Goal: Transaction & Acquisition: Purchase product/service

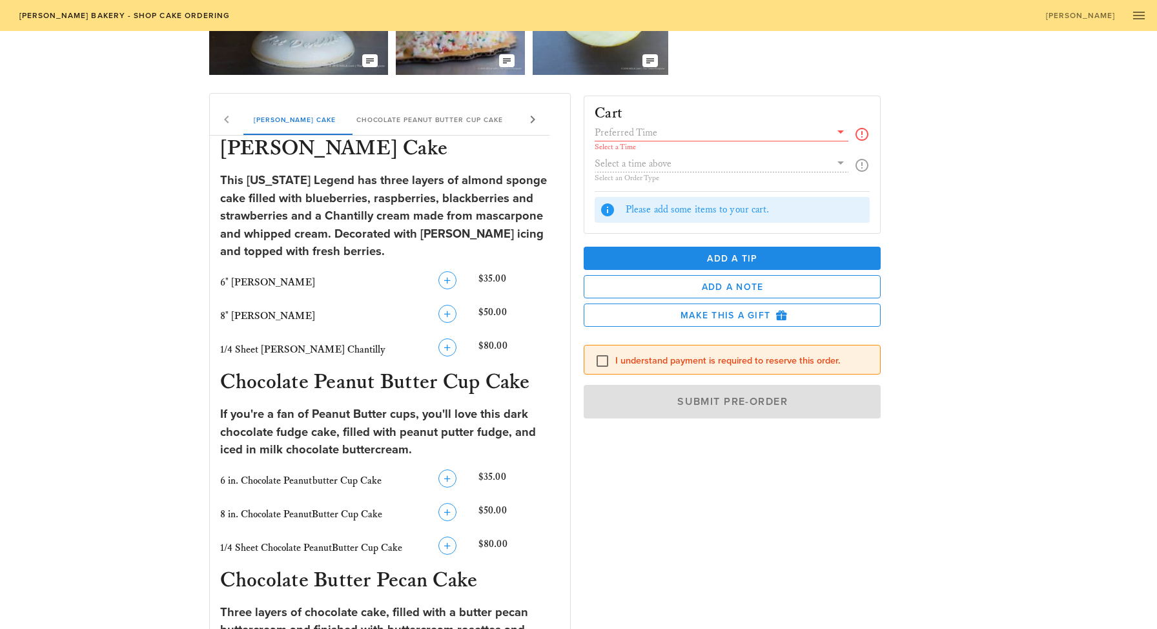
scroll to position [182, 0]
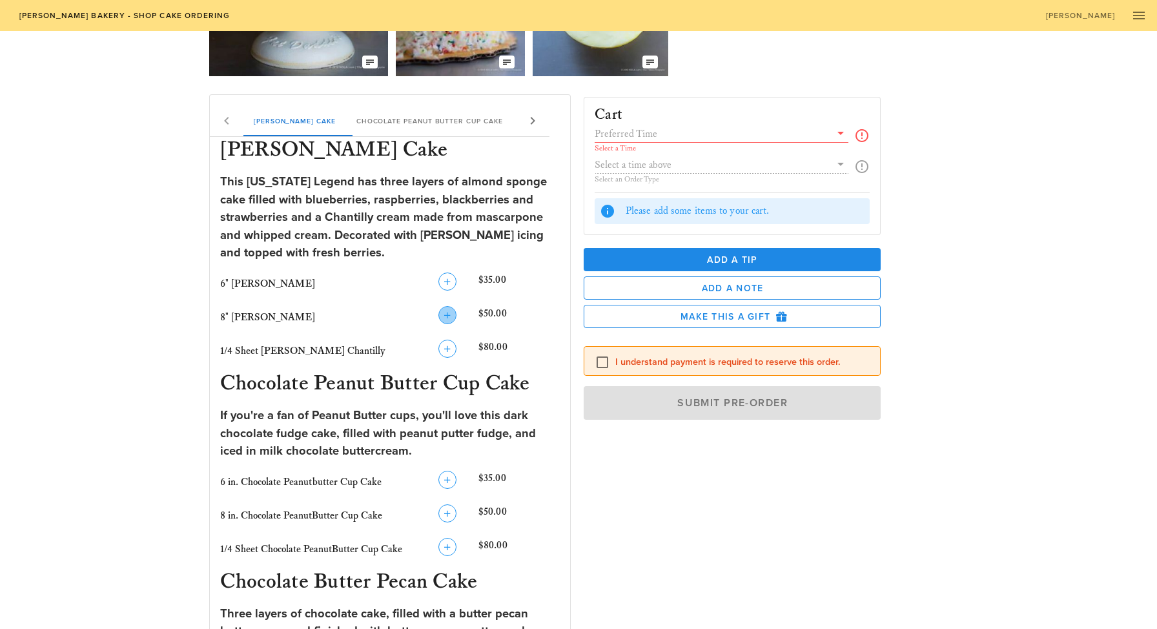
click at [451, 320] on icon "button" at bounding box center [447, 314] width 15 height 15
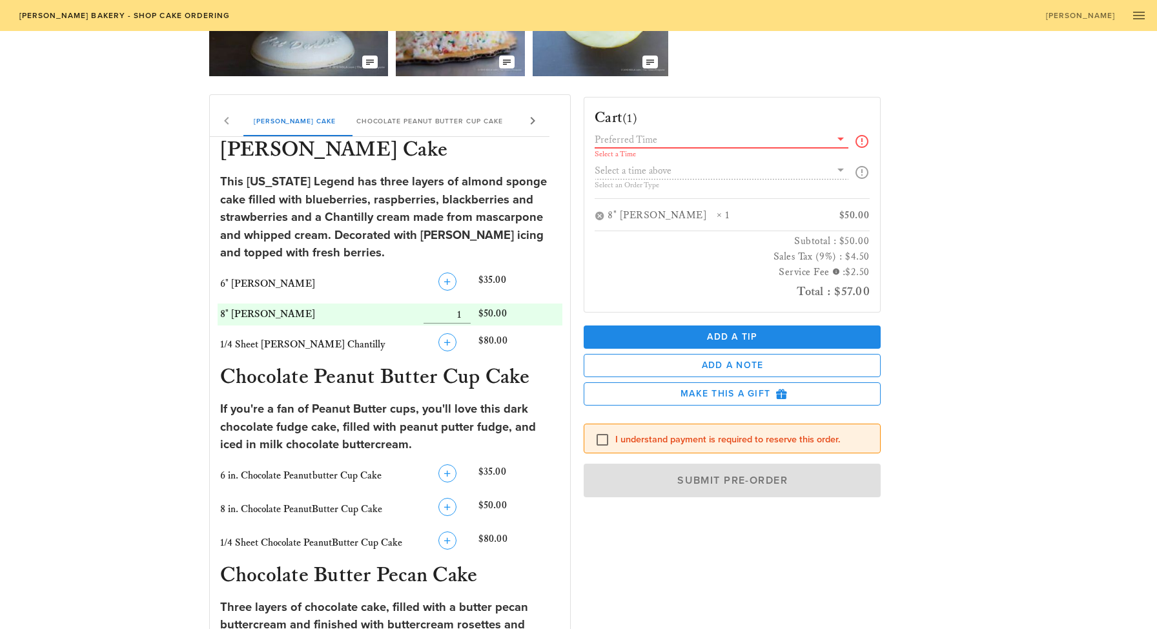
click at [684, 143] on input "text" at bounding box center [713, 139] width 236 height 17
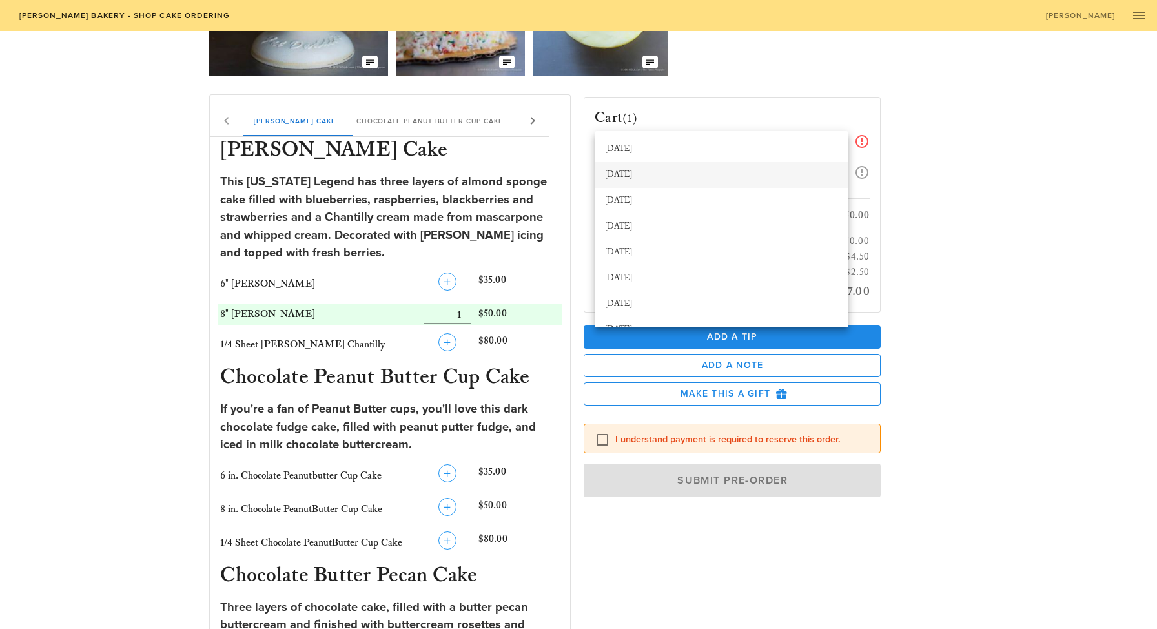
click at [667, 170] on div "[DATE]" at bounding box center [721, 175] width 233 height 10
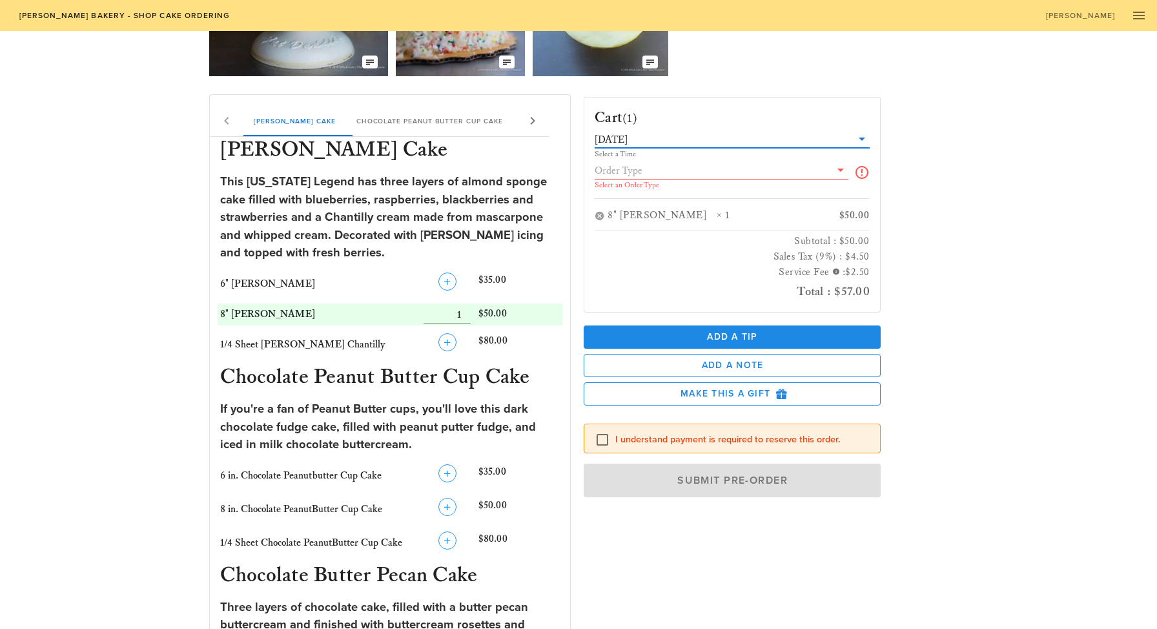
click at [667, 170] on input "text" at bounding box center [713, 170] width 236 height 17
click at [653, 179] on div "Pickup" at bounding box center [721, 180] width 233 height 10
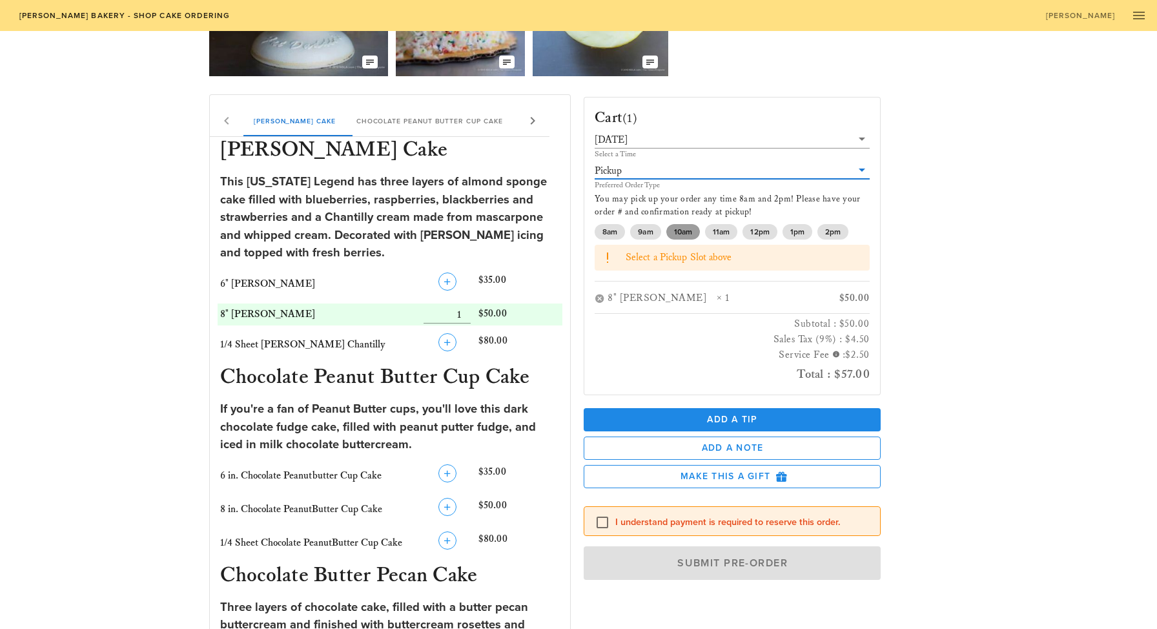
click at [681, 235] on span "10am" at bounding box center [683, 231] width 18 height 15
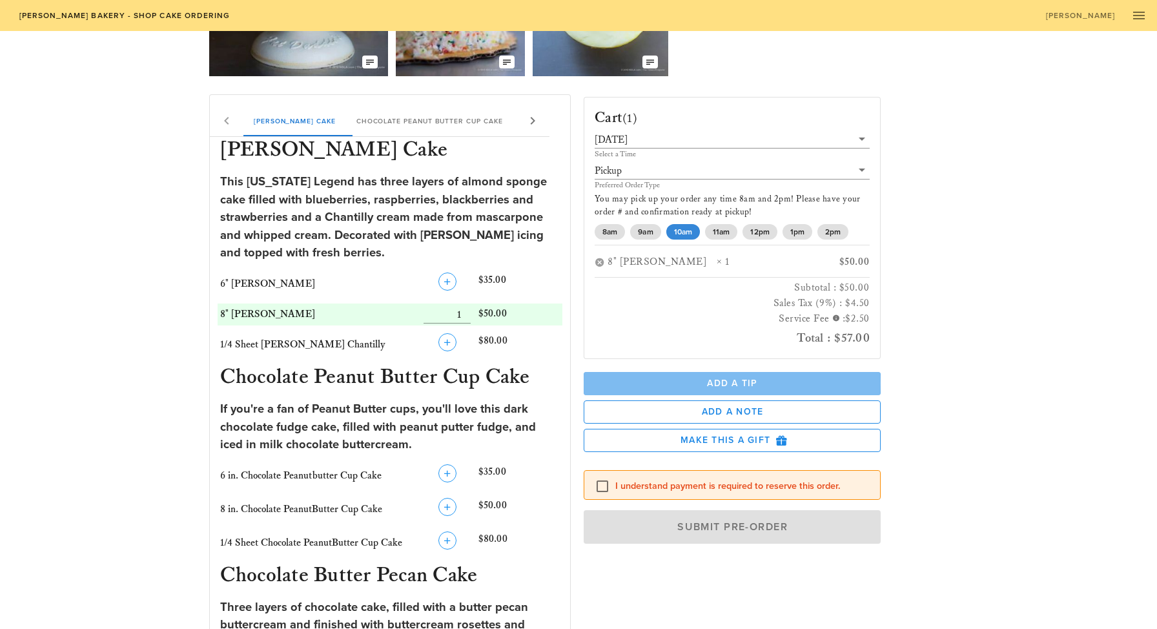
click at [795, 383] on span "Add a Tip" at bounding box center [732, 383] width 276 height 11
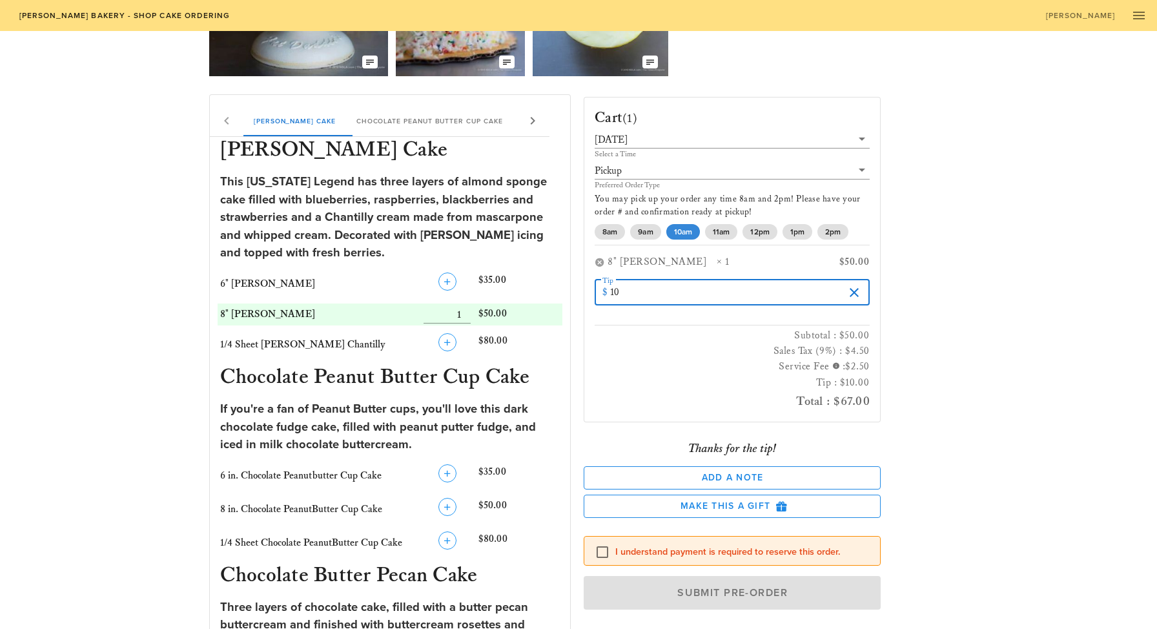
type input "10"
click at [1048, 320] on div "Place a New Order Our Delicious Chocolate Strawberry Chantilly Cake The Coconut…" at bounding box center [578, 629] width 1157 height 1560
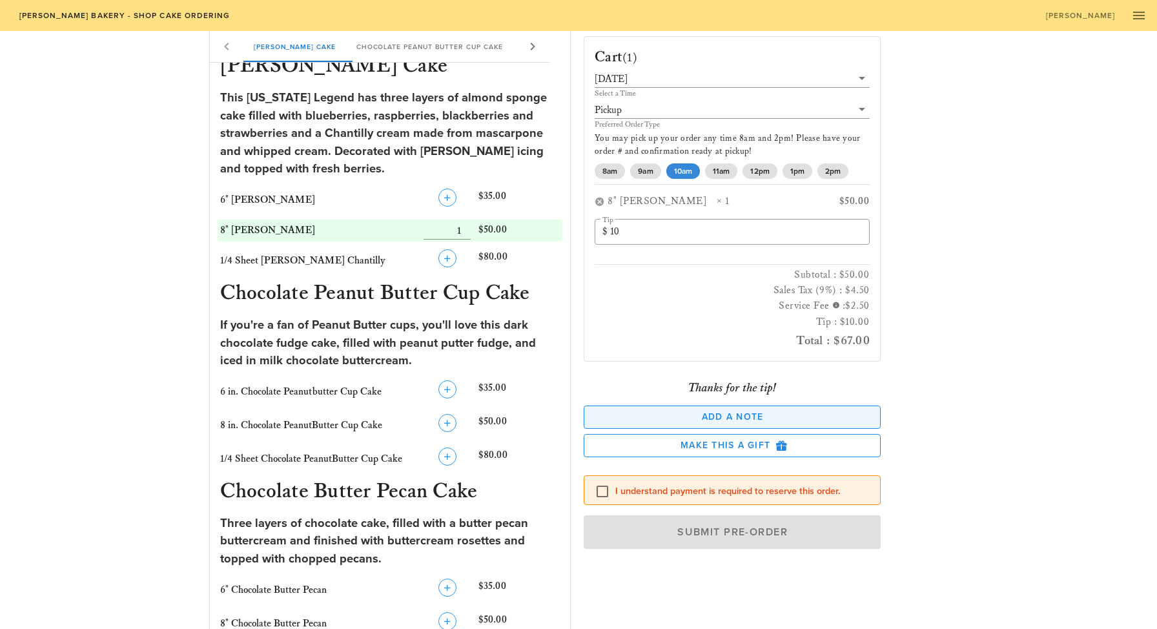
scroll to position [279, 0]
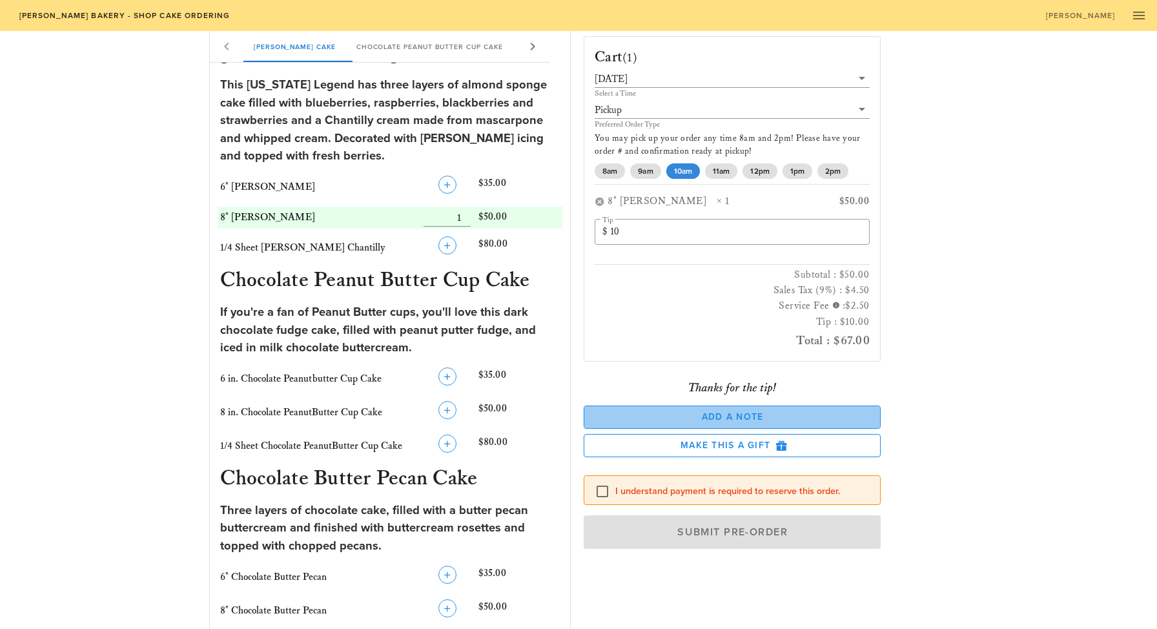
click at [765, 423] on button "Add a Note" at bounding box center [732, 416] width 297 height 23
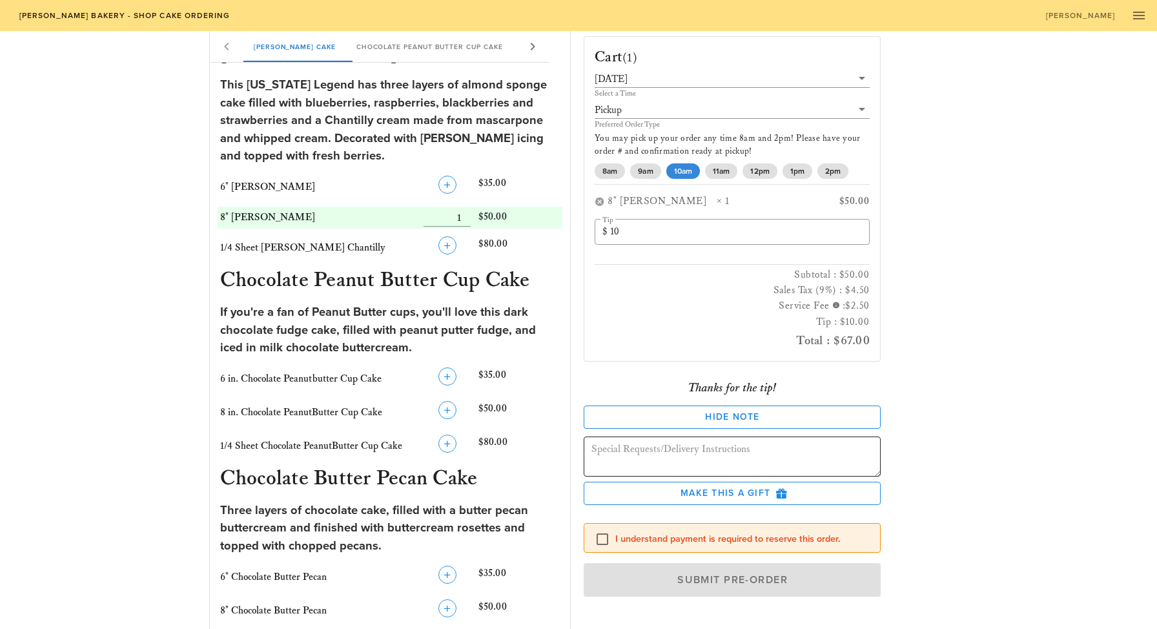
click at [734, 453] on textarea at bounding box center [735, 458] width 289 height 36
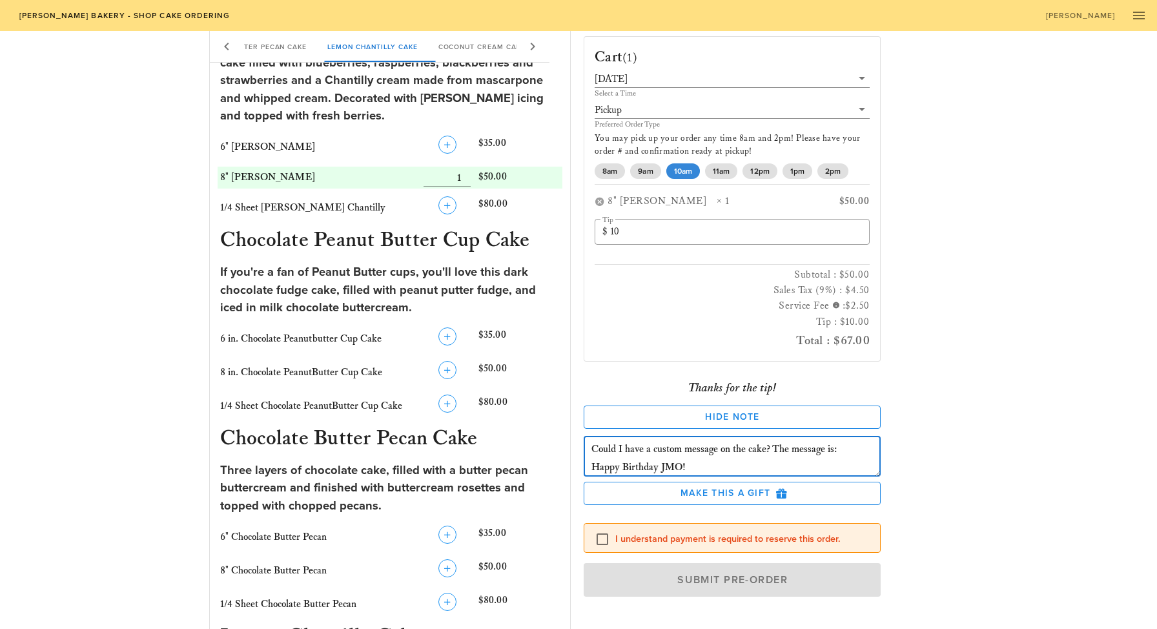
scroll to position [320, 0]
type textarea "Could I have a custom message on the cake? The message is: Happy Birthday JMO!"
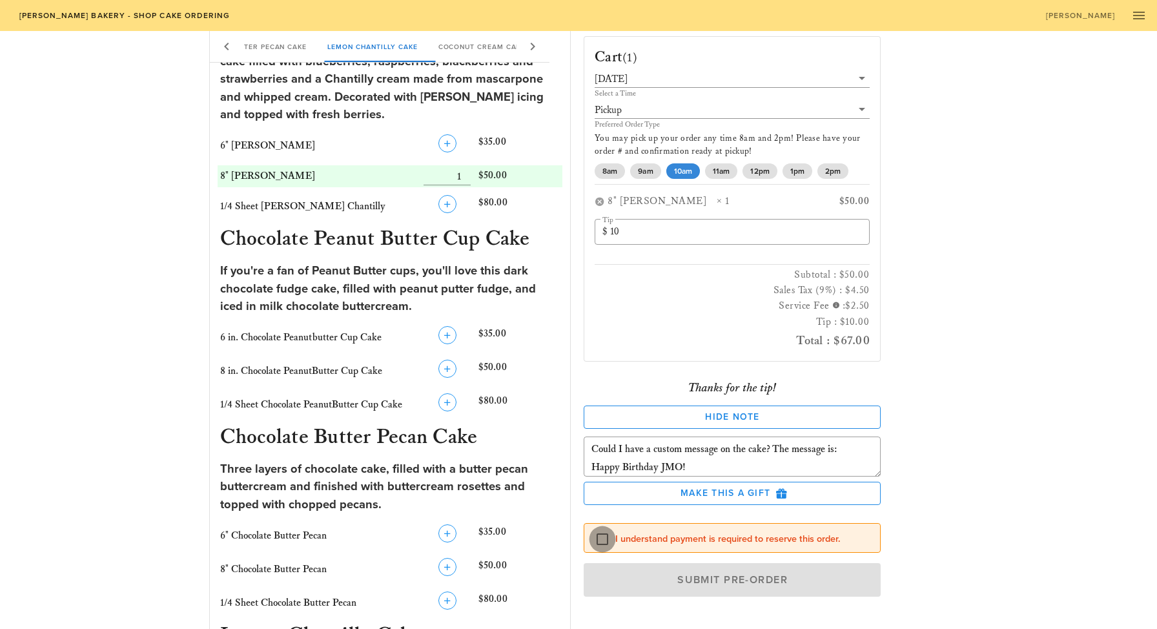
click at [606, 542] on div at bounding box center [602, 539] width 22 height 22
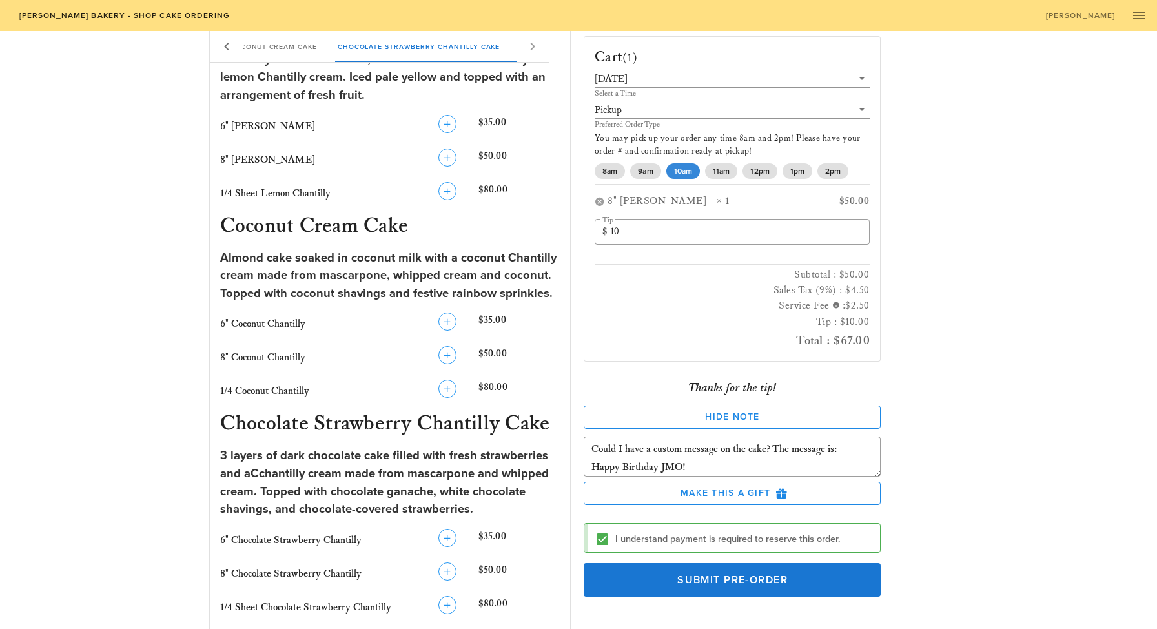
scroll to position [990, 0]
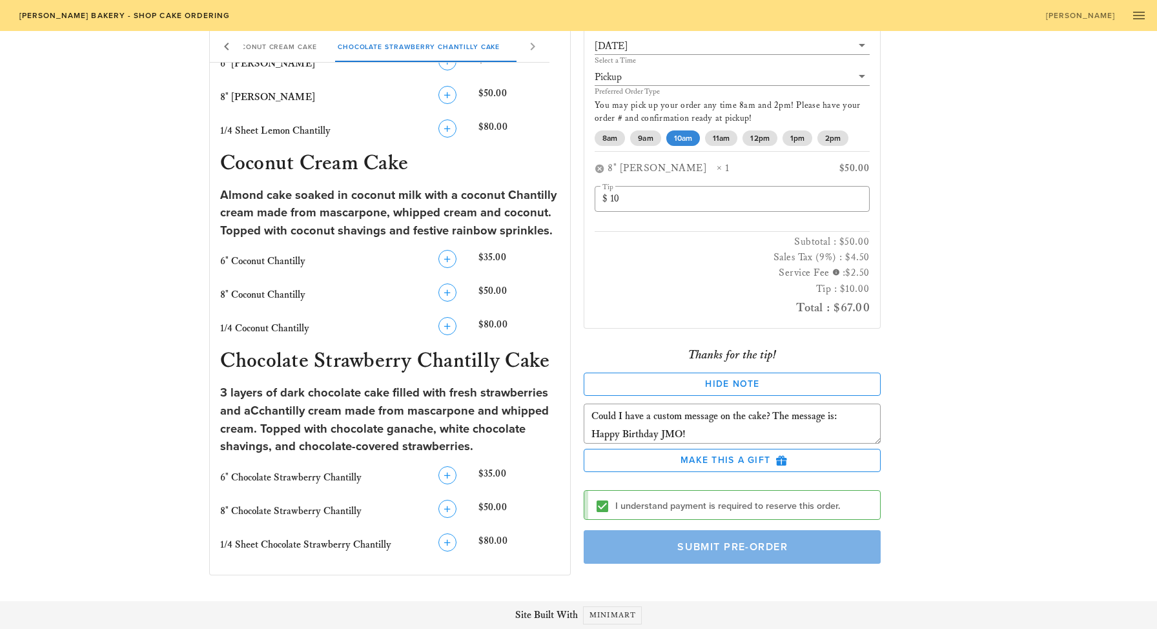
click at [769, 545] on span "Submit Pre-Order" at bounding box center [731, 546] width 267 height 13
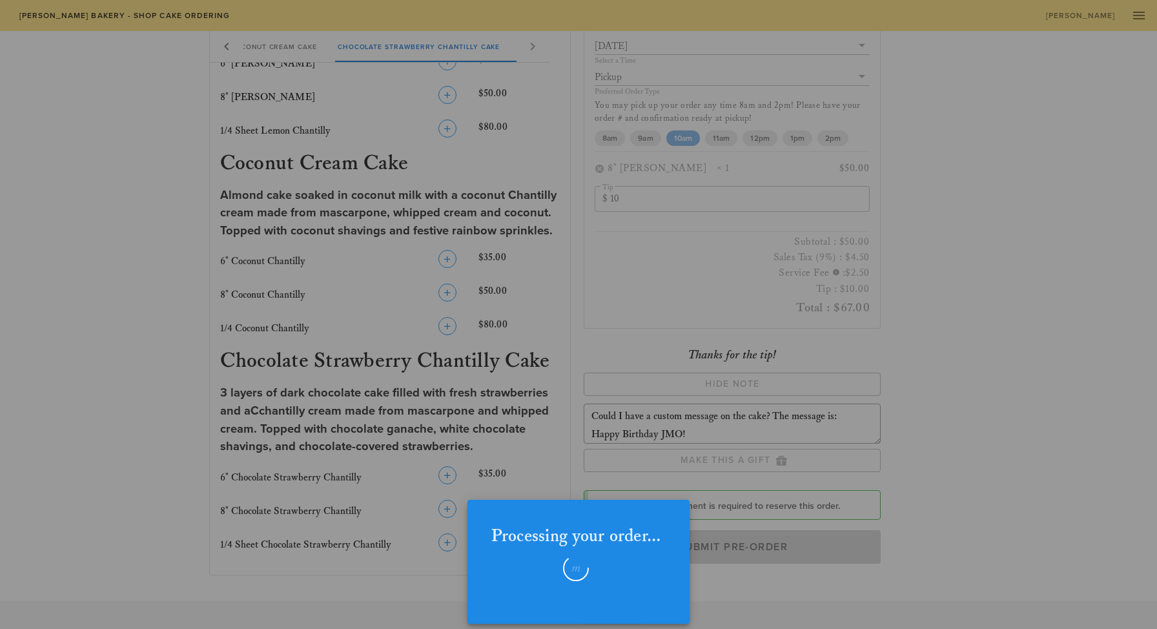
checkbox input "false"
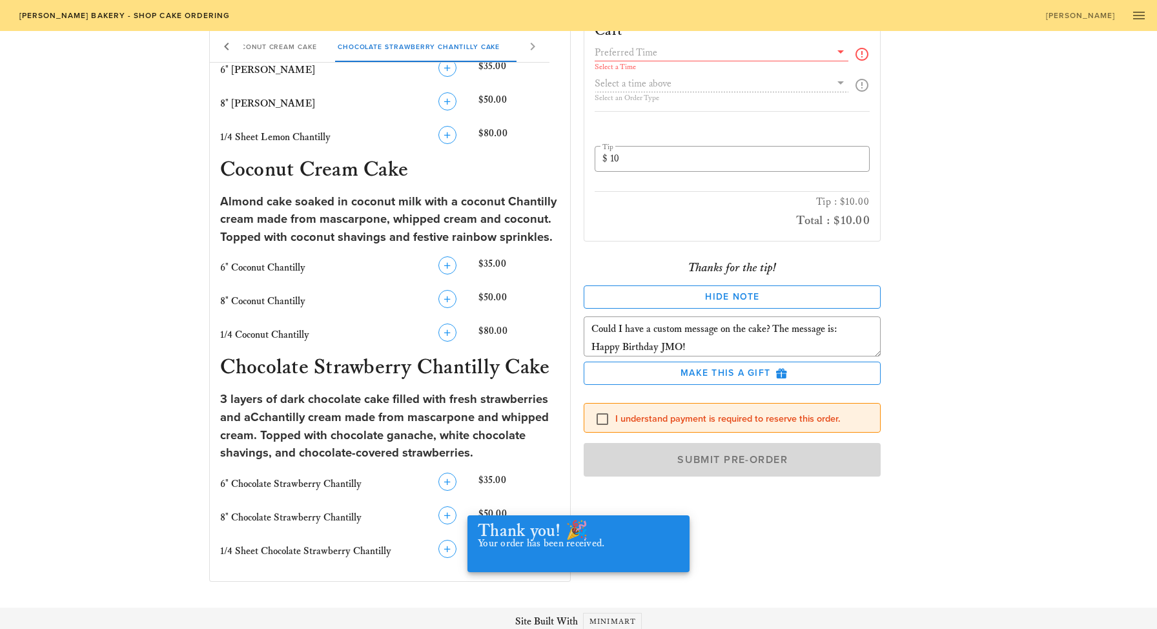
scroll to position [997, 0]
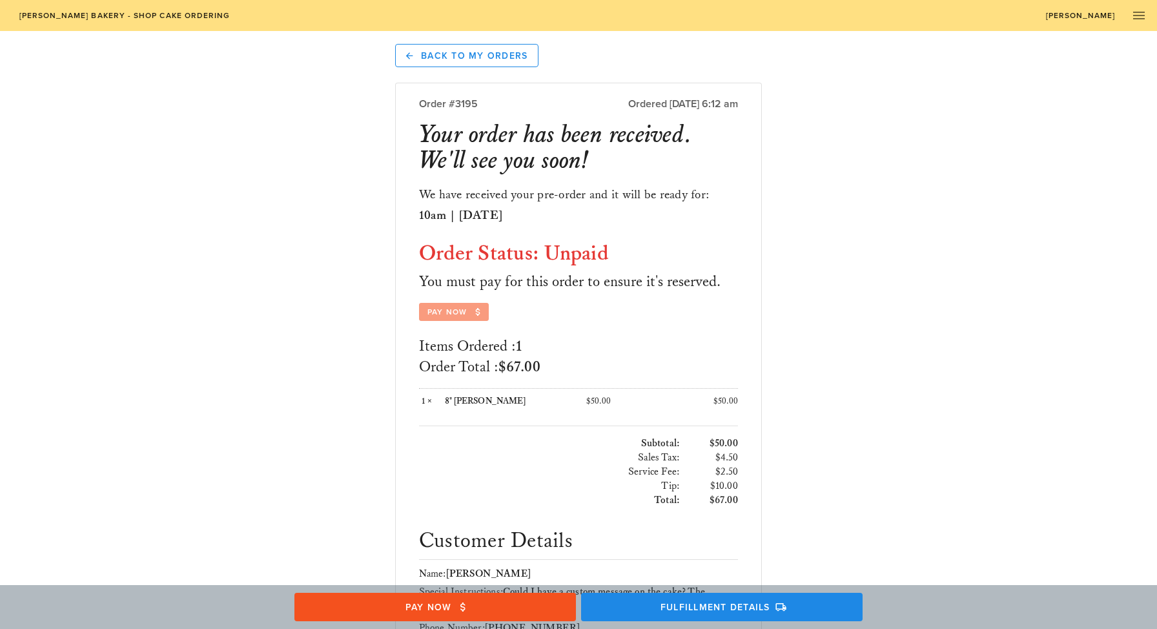
click at [468, 315] on span "Pay Now" at bounding box center [454, 312] width 54 height 12
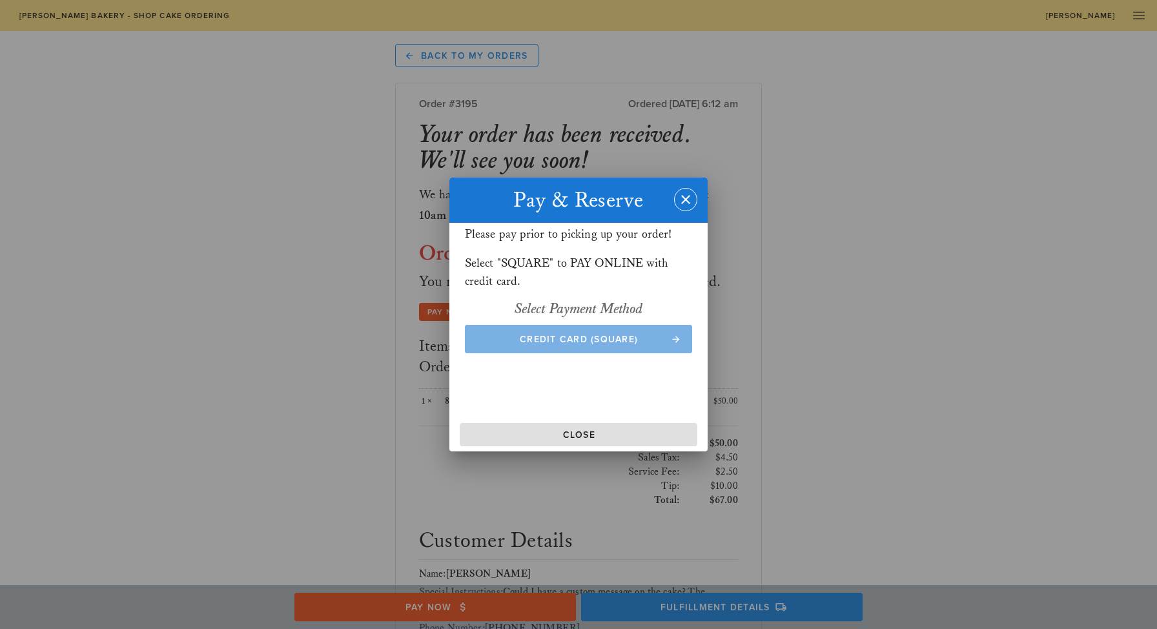
click at [558, 338] on span "Credit Card (Square)" at bounding box center [579, 339] width 202 height 11
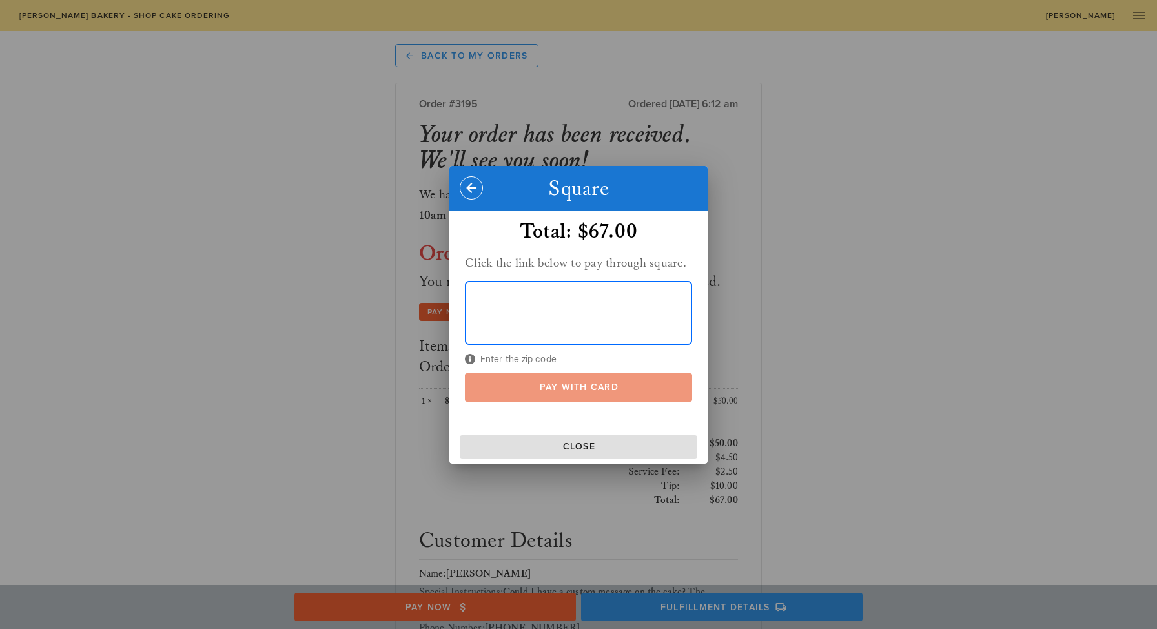
click at [583, 380] on button "Pay With Card" at bounding box center [578, 387] width 227 height 28
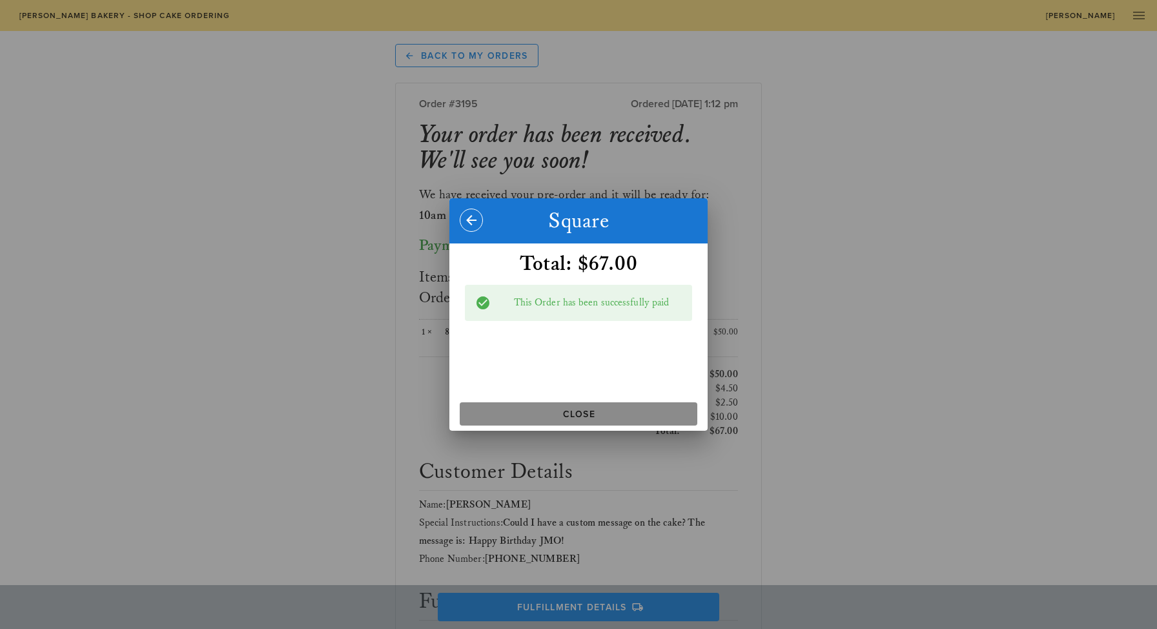
click at [629, 409] on span "Close" at bounding box center [578, 414] width 227 height 11
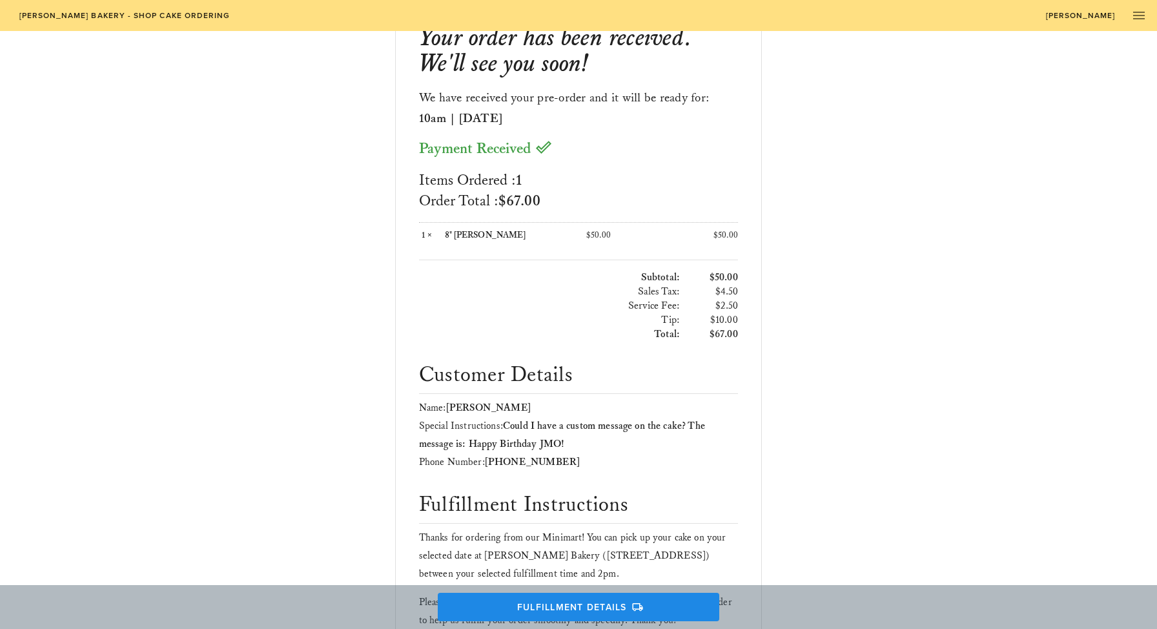
scroll to position [207, 0]
